Goal: Task Accomplishment & Management: Use online tool/utility

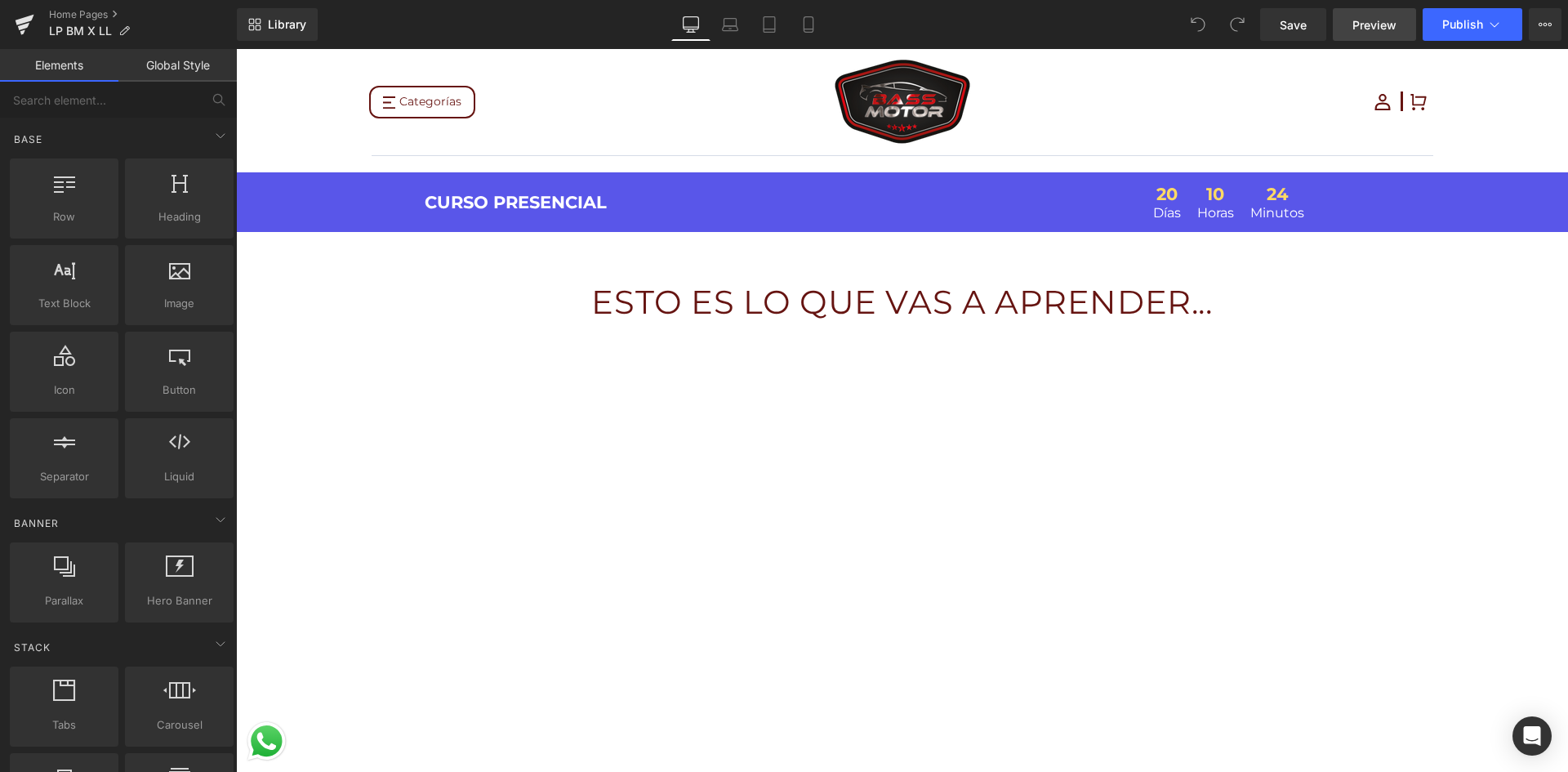
click at [1360, 29] on span "Preview" at bounding box center [1374, 25] width 44 height 17
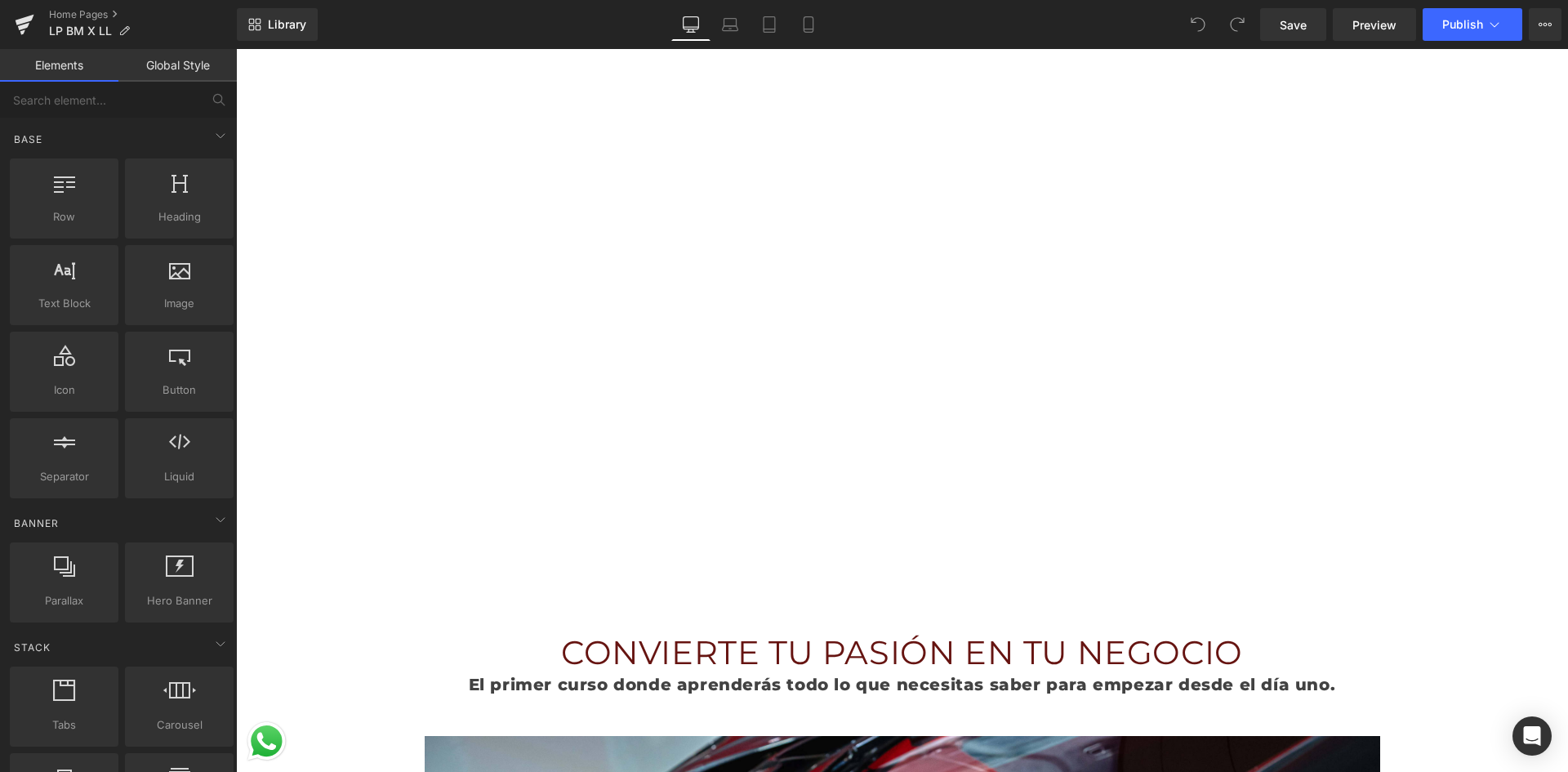
scroll to position [327, 0]
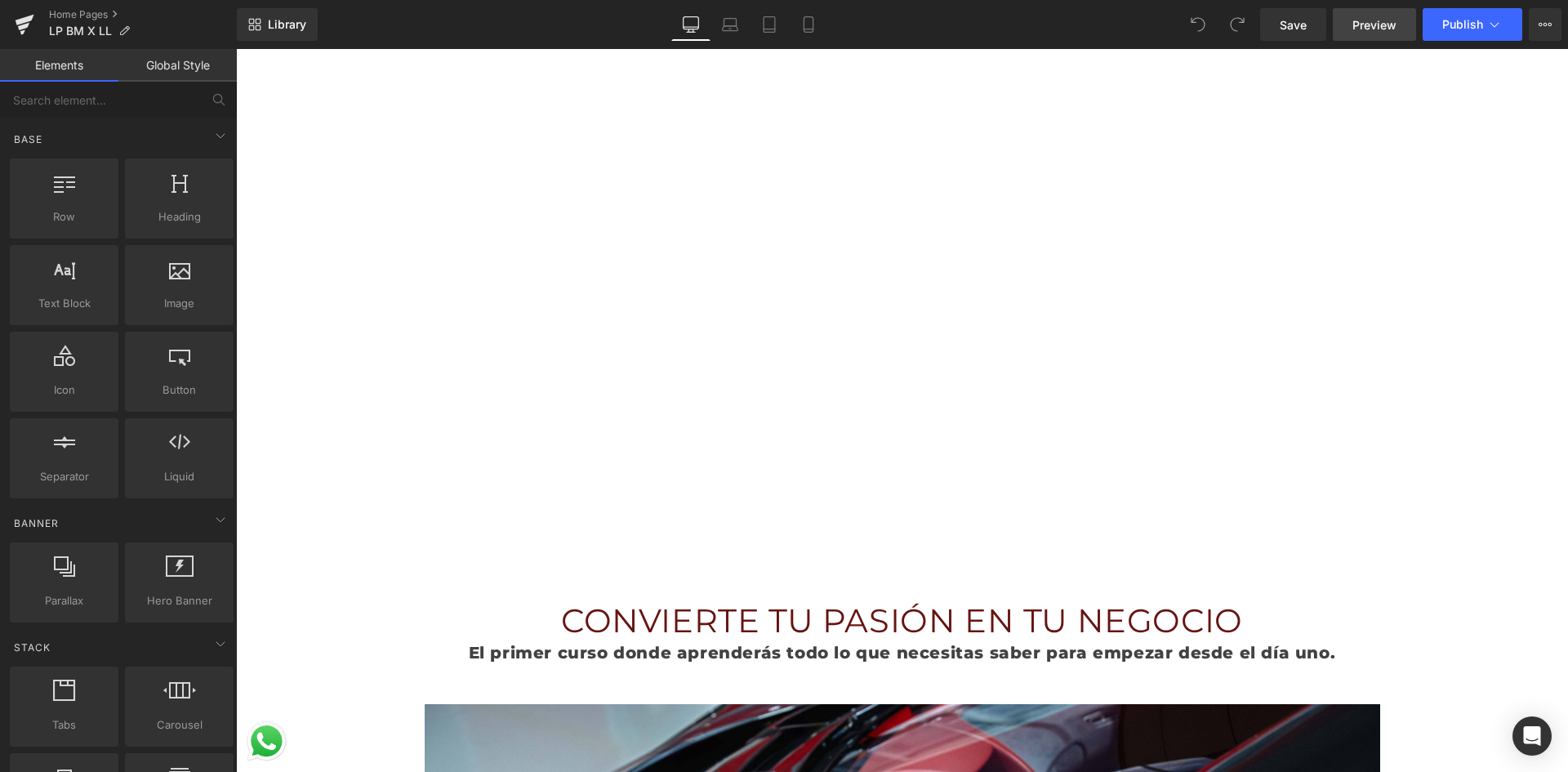
click at [1357, 31] on span "Preview" at bounding box center [1374, 25] width 44 height 17
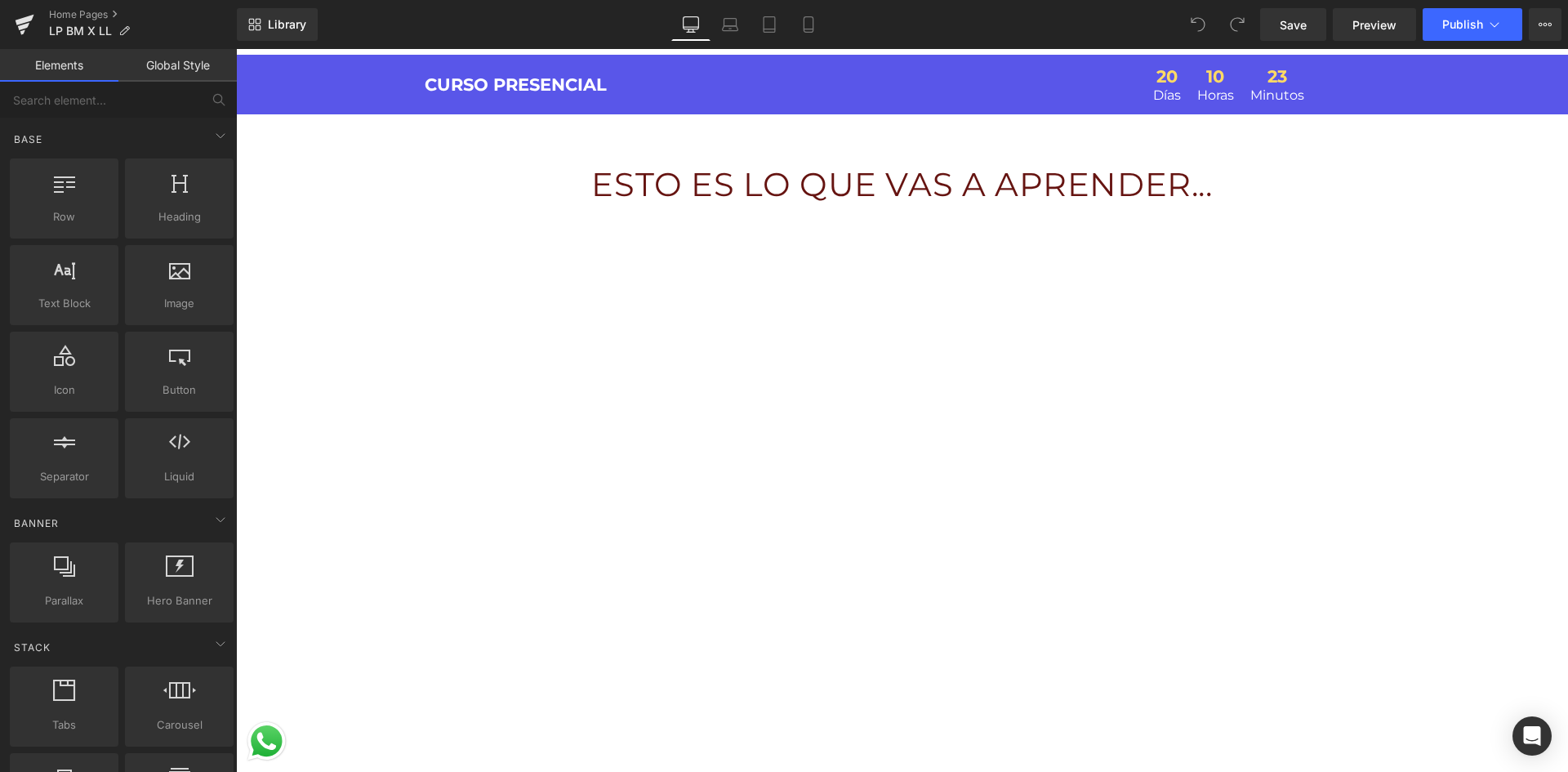
scroll to position [0, 0]
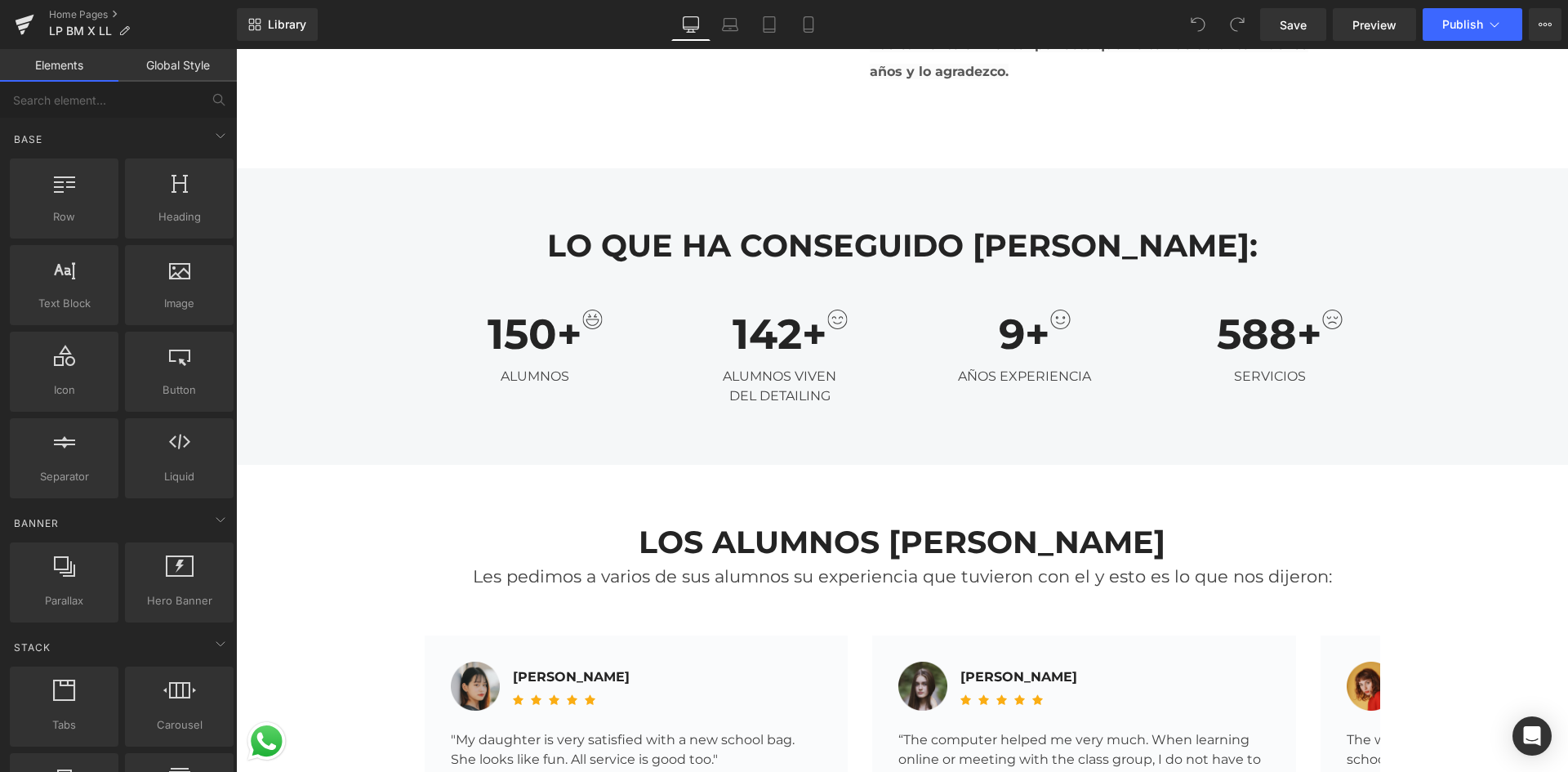
scroll to position [4983, 0]
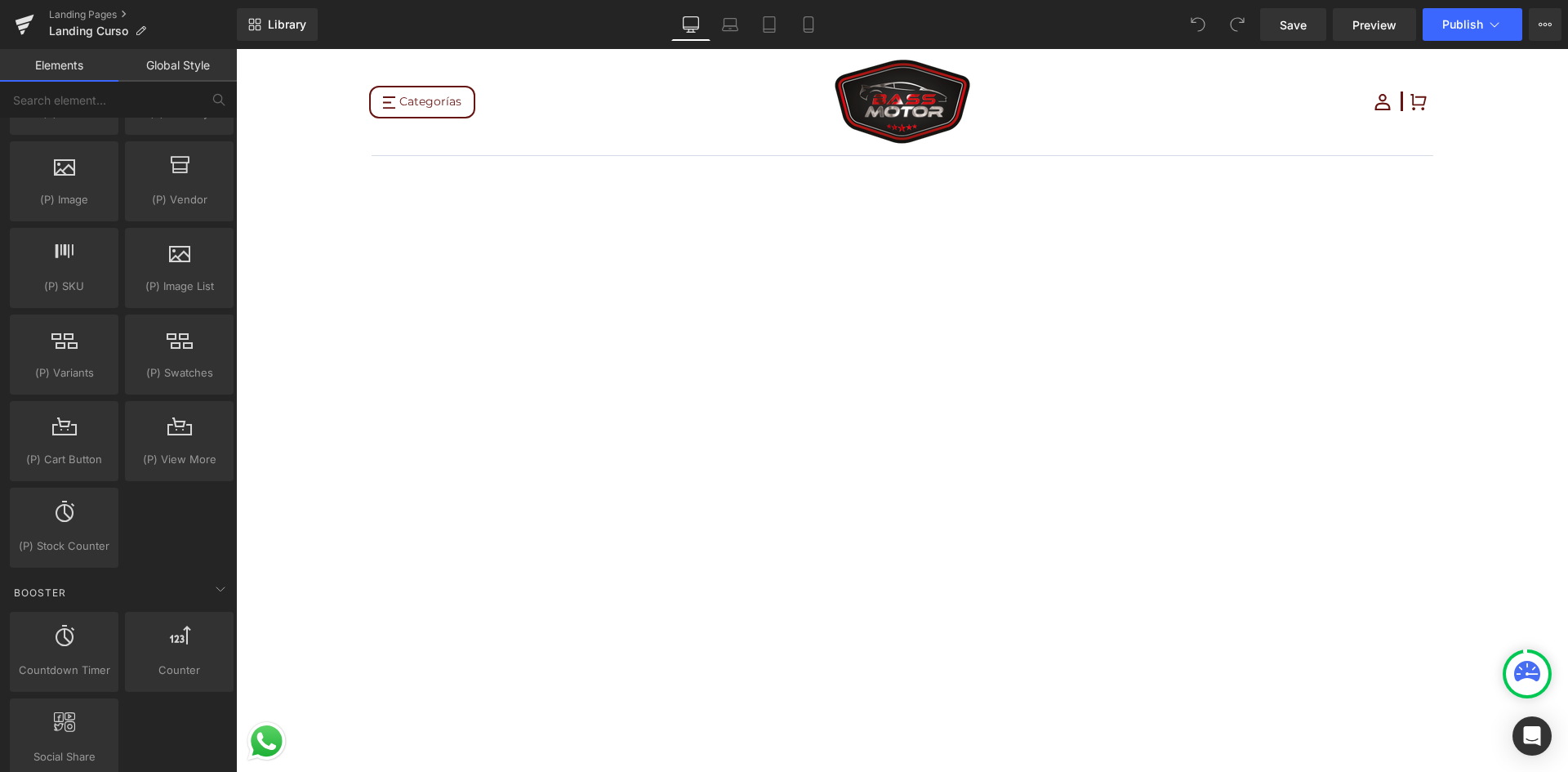
scroll to position [1642, 0]
